Goal: Task Accomplishment & Management: Use online tool/utility

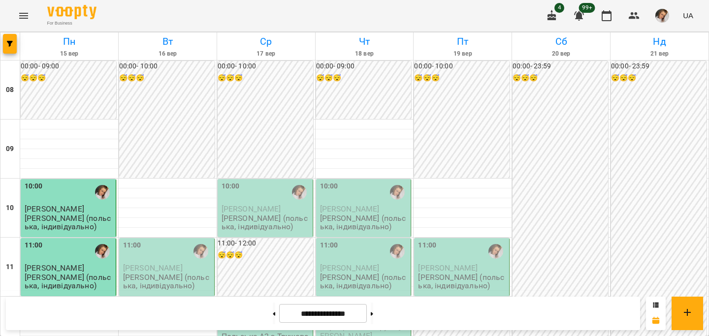
scroll to position [287, 0]
click at [373, 309] on button at bounding box center [372, 314] width 2 height 22
type input "**********"
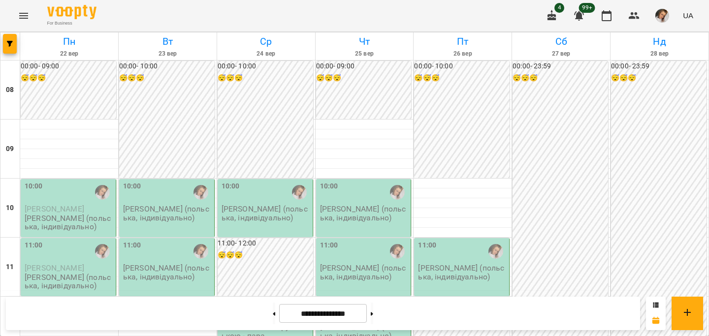
scroll to position [169, 0]
click at [4, 49] on button "button" at bounding box center [10, 44] width 14 height 20
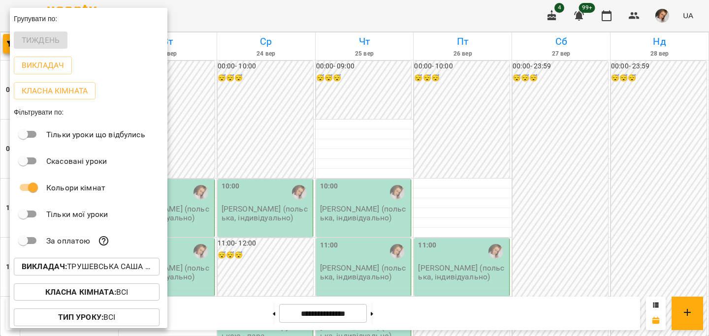
scroll to position [0, 0]
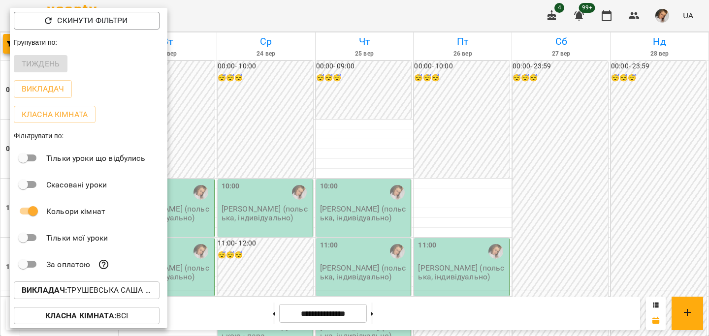
click at [552, 17] on div at bounding box center [354, 168] width 709 height 336
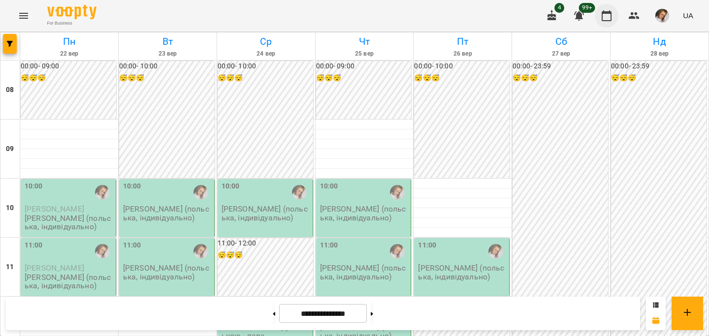
click at [610, 16] on icon "button" at bounding box center [607, 16] width 12 height 12
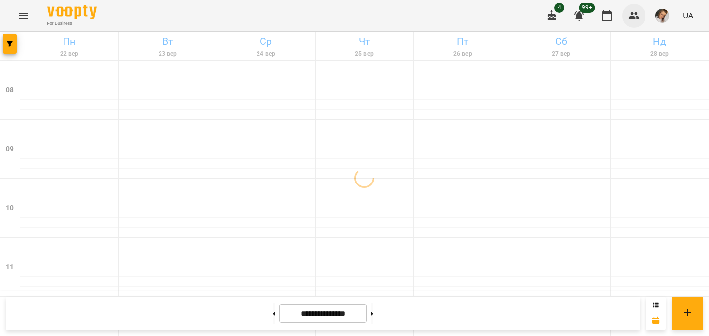
click at [638, 14] on icon "button" at bounding box center [634, 15] width 11 height 7
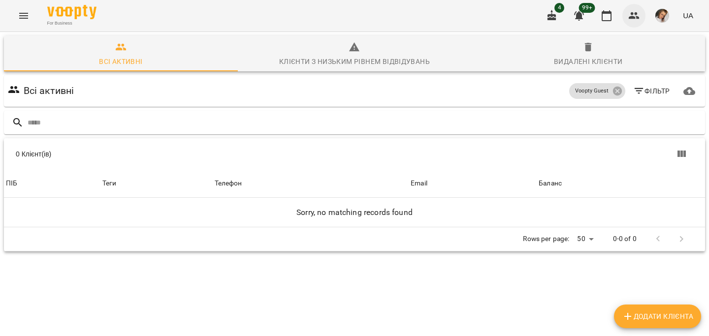
click at [638, 14] on icon "button" at bounding box center [634, 15] width 11 height 7
click at [663, 16] on img "button" at bounding box center [663, 16] width 14 height 14
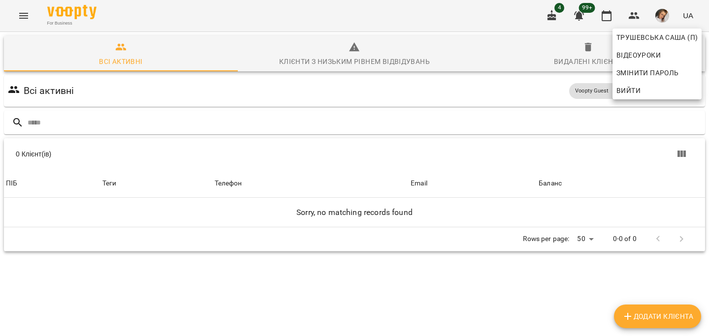
click at [676, 12] on div at bounding box center [354, 168] width 709 height 336
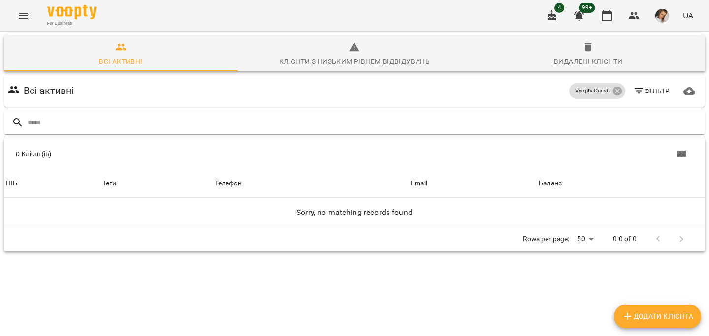
click at [686, 13] on span "UA" at bounding box center [688, 15] width 10 height 10
click at [686, 13] on div at bounding box center [354, 168] width 709 height 336
click at [655, 13] on button "button" at bounding box center [663, 16] width 26 height 26
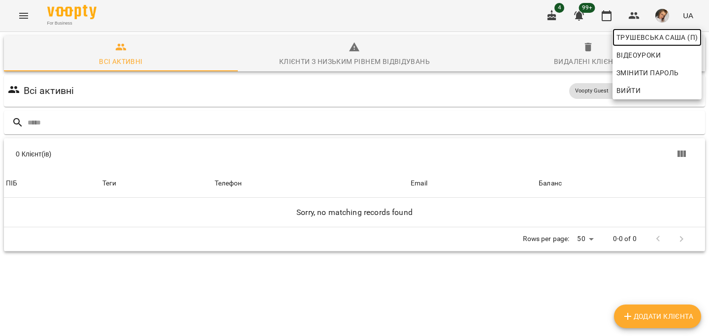
click at [664, 35] on span "Трушевська Саша (п)" at bounding box center [657, 38] width 81 height 12
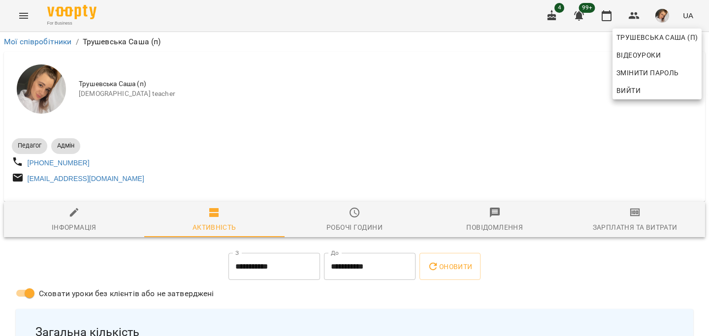
click at [29, 12] on div at bounding box center [354, 168] width 709 height 336
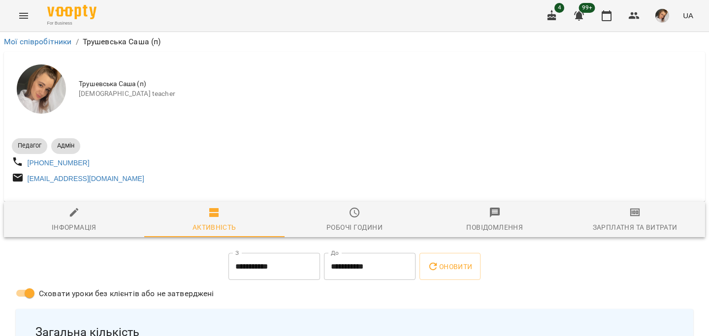
click at [25, 13] on icon "Menu" at bounding box center [23, 16] width 9 height 6
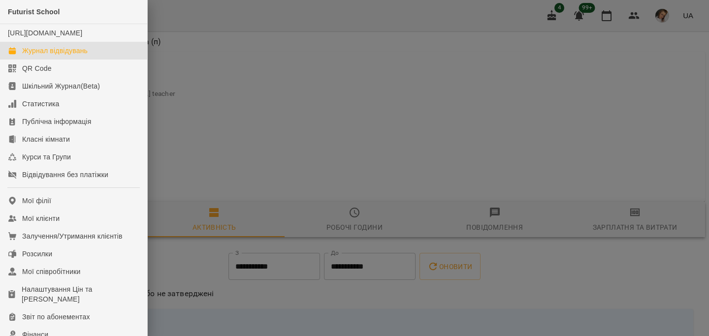
click at [38, 56] on div "Журнал відвідувань" at bounding box center [55, 51] width 66 height 10
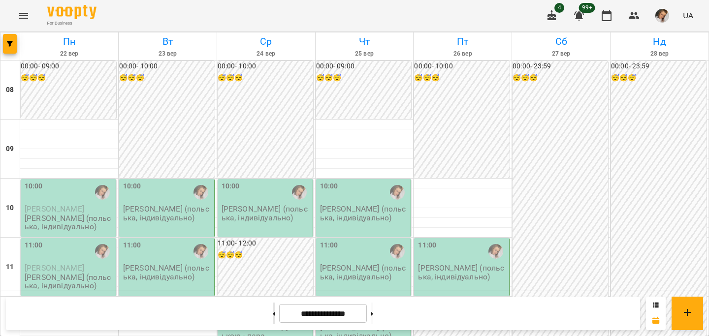
click at [273, 310] on button at bounding box center [274, 314] width 2 height 22
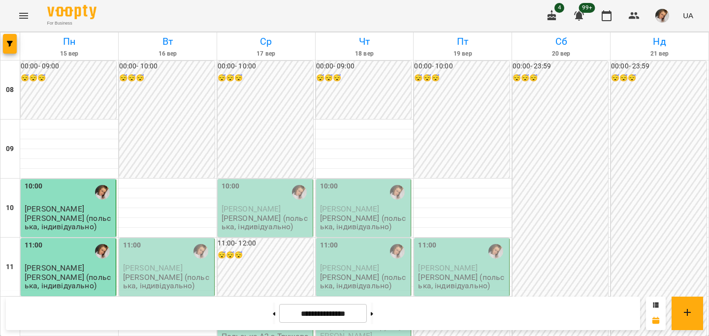
scroll to position [232, 0]
click at [373, 308] on button at bounding box center [372, 314] width 2 height 22
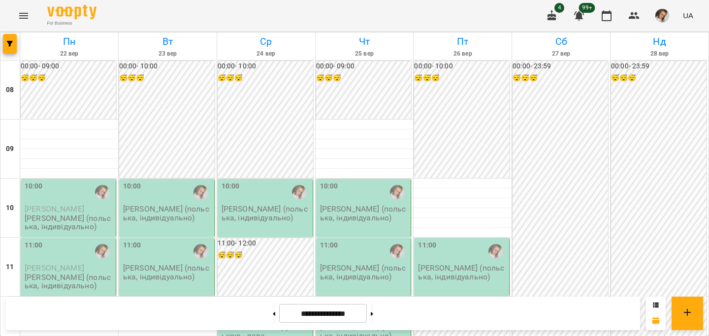
scroll to position [78, 0]
click at [373, 313] on button at bounding box center [372, 314] width 2 height 22
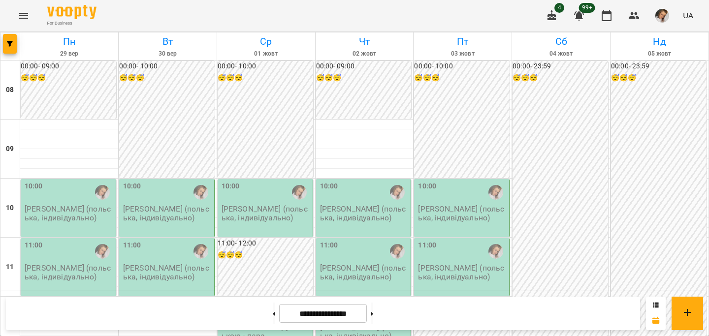
scroll to position [283, 0]
click at [273, 317] on button at bounding box center [274, 314] width 2 height 22
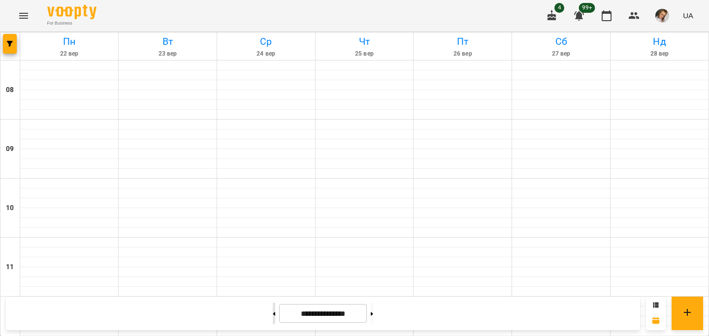
click at [273, 317] on button at bounding box center [274, 314] width 2 height 22
click at [373, 314] on button at bounding box center [372, 314] width 2 height 22
type input "**********"
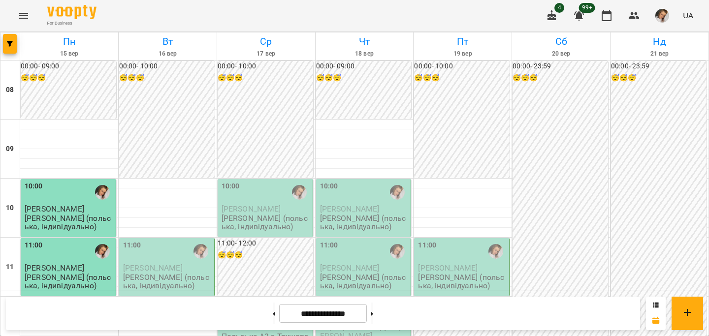
scroll to position [285, 0]
click at [665, 8] on button "button" at bounding box center [663, 16] width 26 height 26
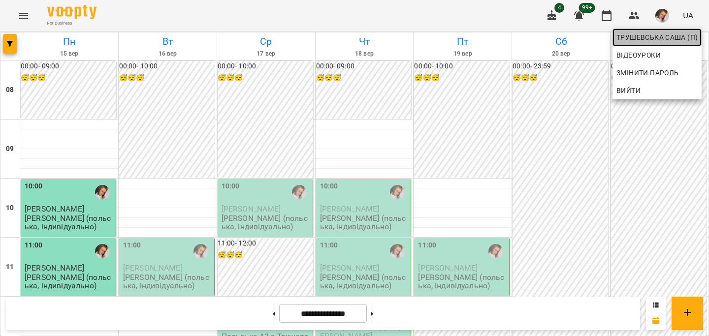
click at [656, 37] on span "Трушевська Саша (п)" at bounding box center [657, 38] width 81 height 12
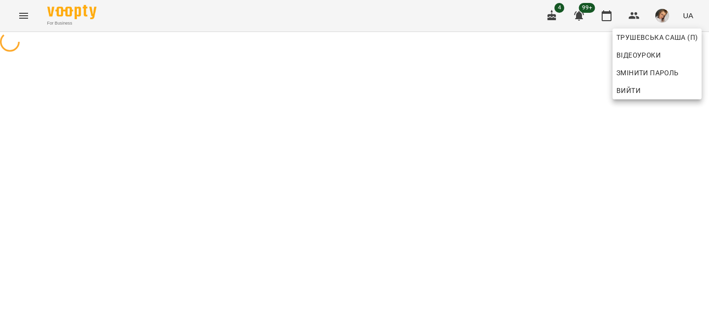
click at [502, 123] on div at bounding box center [354, 168] width 709 height 336
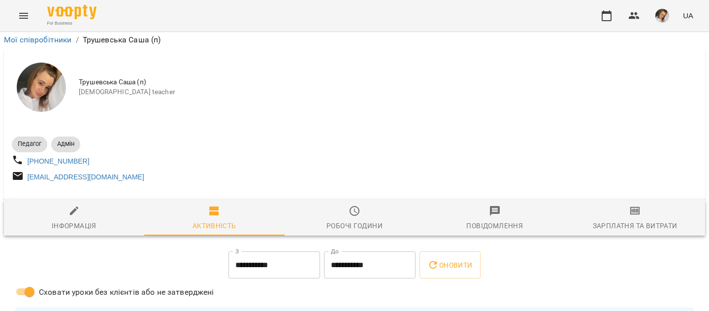
scroll to position [468, 0]
click at [25, 6] on button "Menu" at bounding box center [24, 16] width 24 height 24
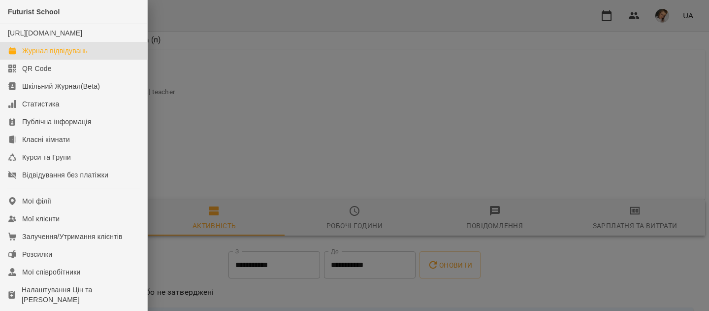
click at [41, 56] on div "Журнал відвідувань" at bounding box center [55, 51] width 66 height 10
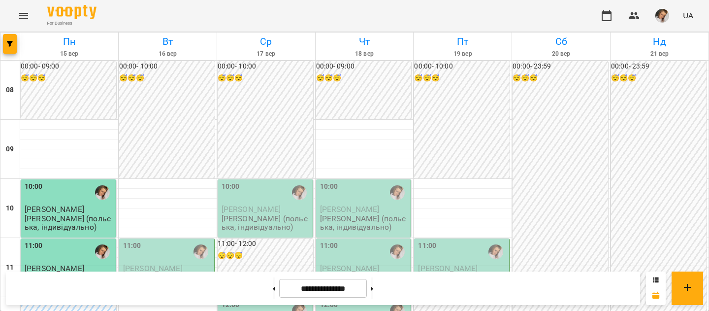
scroll to position [160, 0]
click at [373, 287] on button at bounding box center [372, 288] width 2 height 22
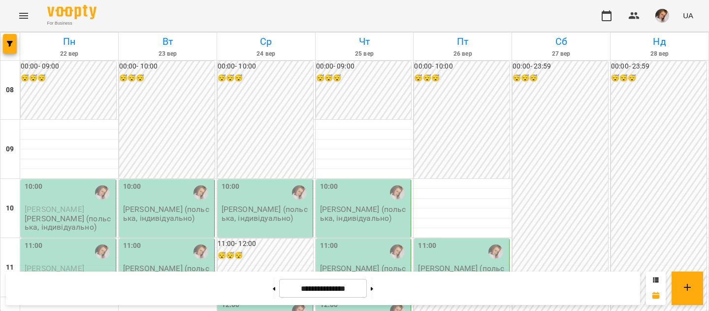
scroll to position [320, 0]
click at [273, 286] on button at bounding box center [274, 288] width 2 height 22
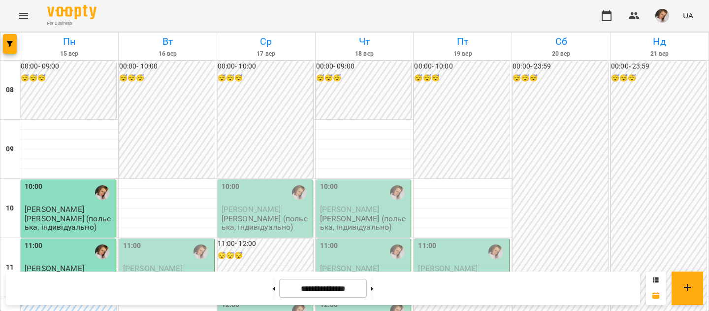
scroll to position [274, 0]
click at [273, 288] on button at bounding box center [274, 288] width 2 height 22
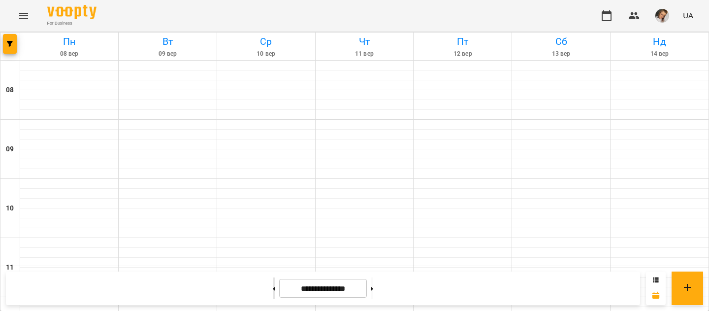
click at [273, 288] on button at bounding box center [274, 288] width 2 height 22
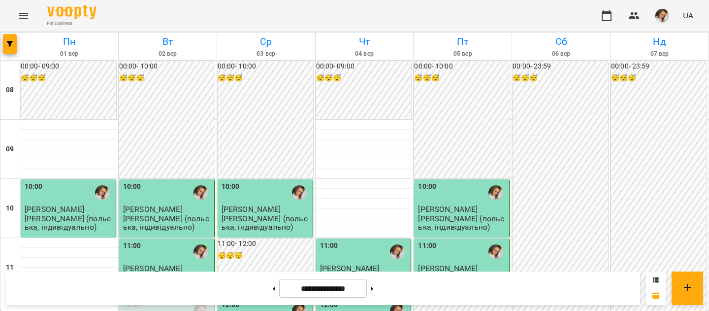
scroll to position [261, 0]
click at [373, 286] on button at bounding box center [372, 288] width 2 height 22
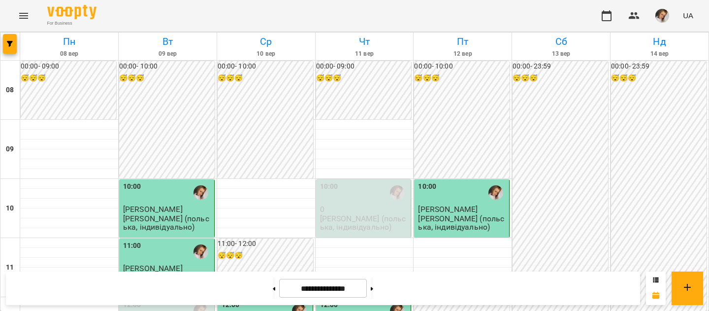
scroll to position [24, 0]
click at [373, 289] on button at bounding box center [372, 288] width 2 height 22
type input "**********"
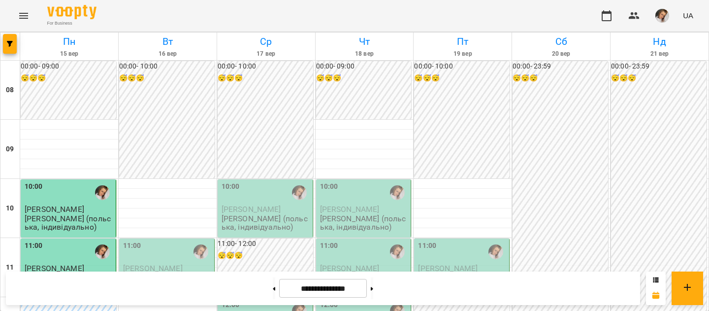
click at [669, 9] on span "button" at bounding box center [663, 16] width 14 height 14
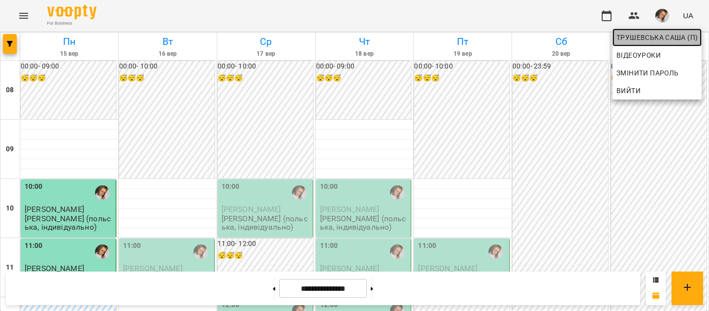
click at [675, 35] on span "Трушевська Саша (п)" at bounding box center [657, 38] width 81 height 12
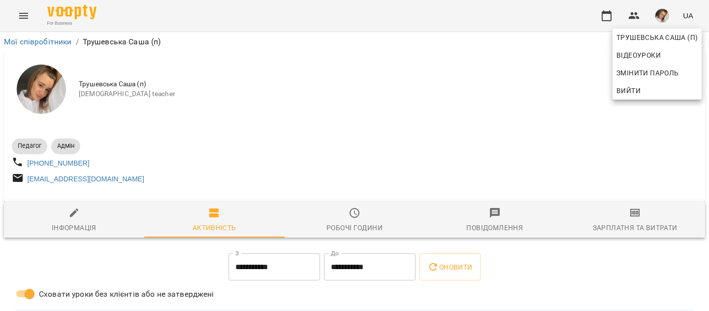
click at [631, 229] on div at bounding box center [354, 155] width 709 height 311
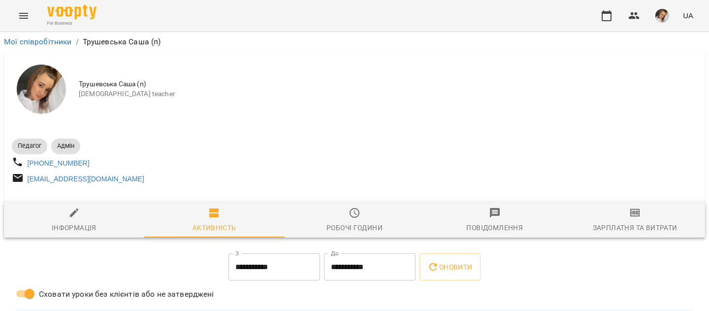
click at [631, 211] on button "Зарплатня та Витрати" at bounding box center [635, 219] width 140 height 35
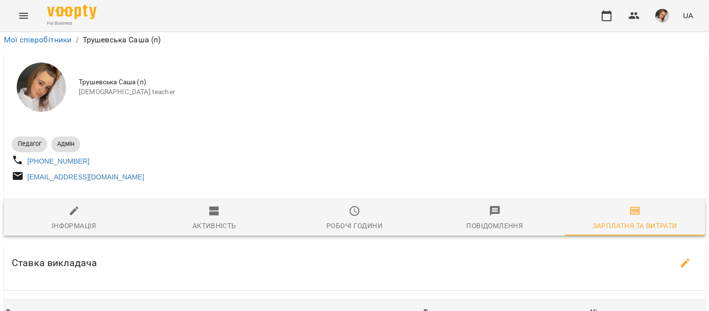
scroll to position [774, 0]
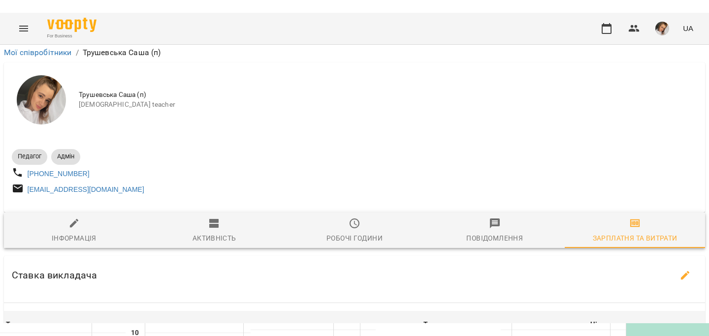
scroll to position [677, 0]
